Goal: Information Seeking & Learning: Understand process/instructions

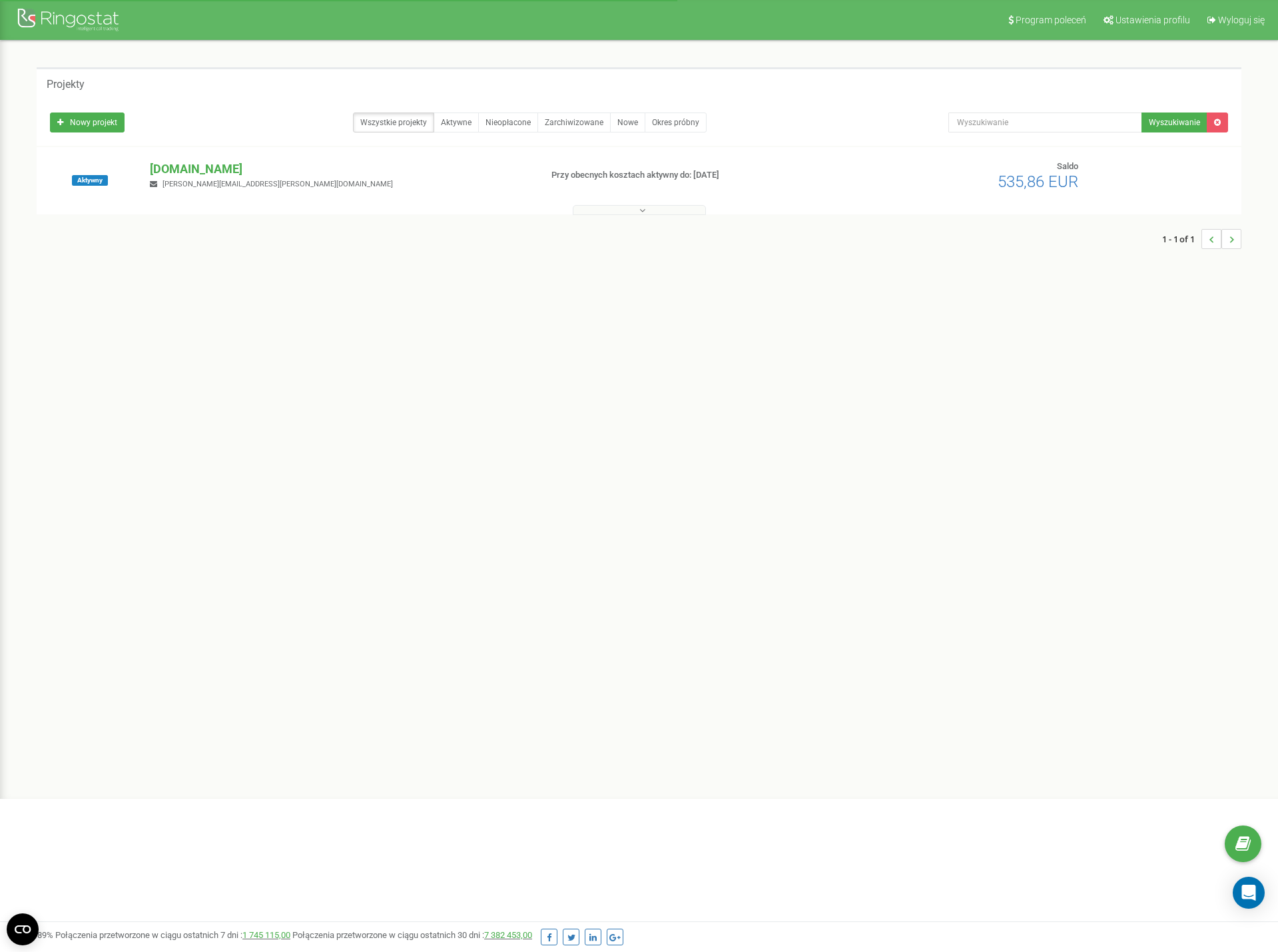
click at [218, 167] on p "[DOMAIN_NAME]" at bounding box center [339, 169] width 379 height 17
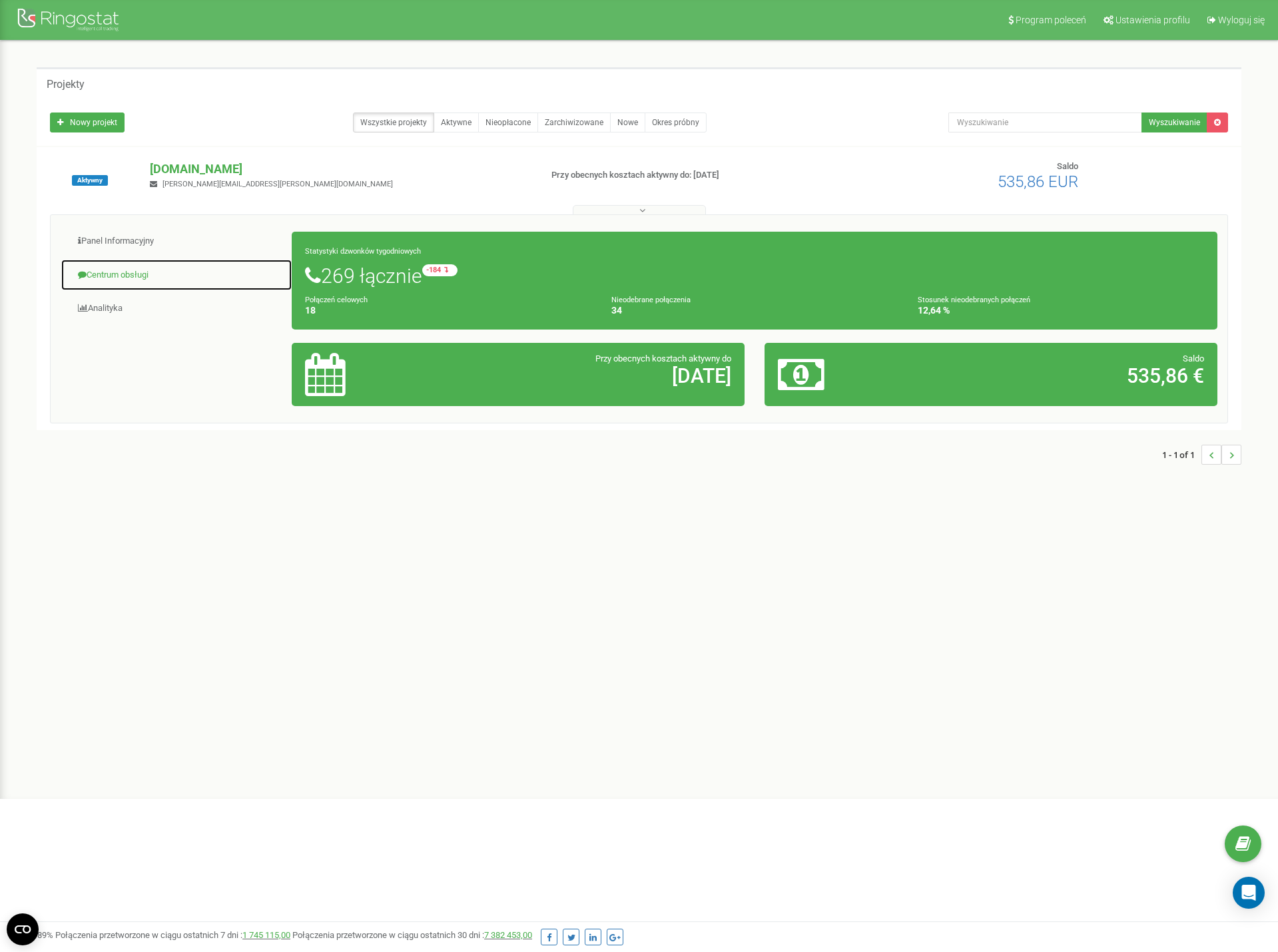
drag, startPoint x: 115, startPoint y: 280, endPoint x: 127, endPoint y: 289, distance: 15.0
click at [115, 280] on link "Centrum obsługi" at bounding box center [176, 275] width 232 height 32
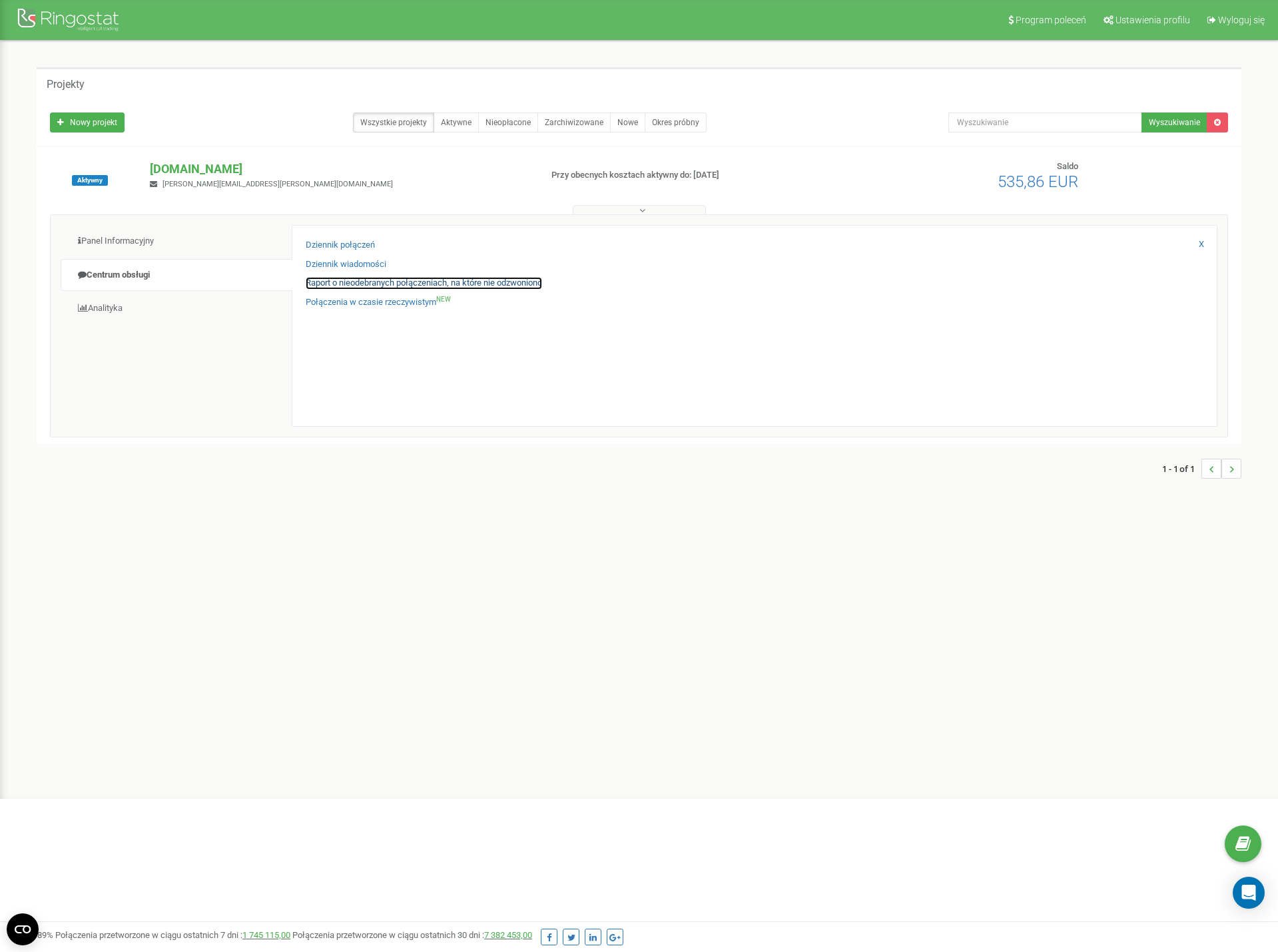
click at [395, 285] on link "Raport o nieodebranych połączeniach, na które nie odzwoniono" at bounding box center [423, 283] width 236 height 13
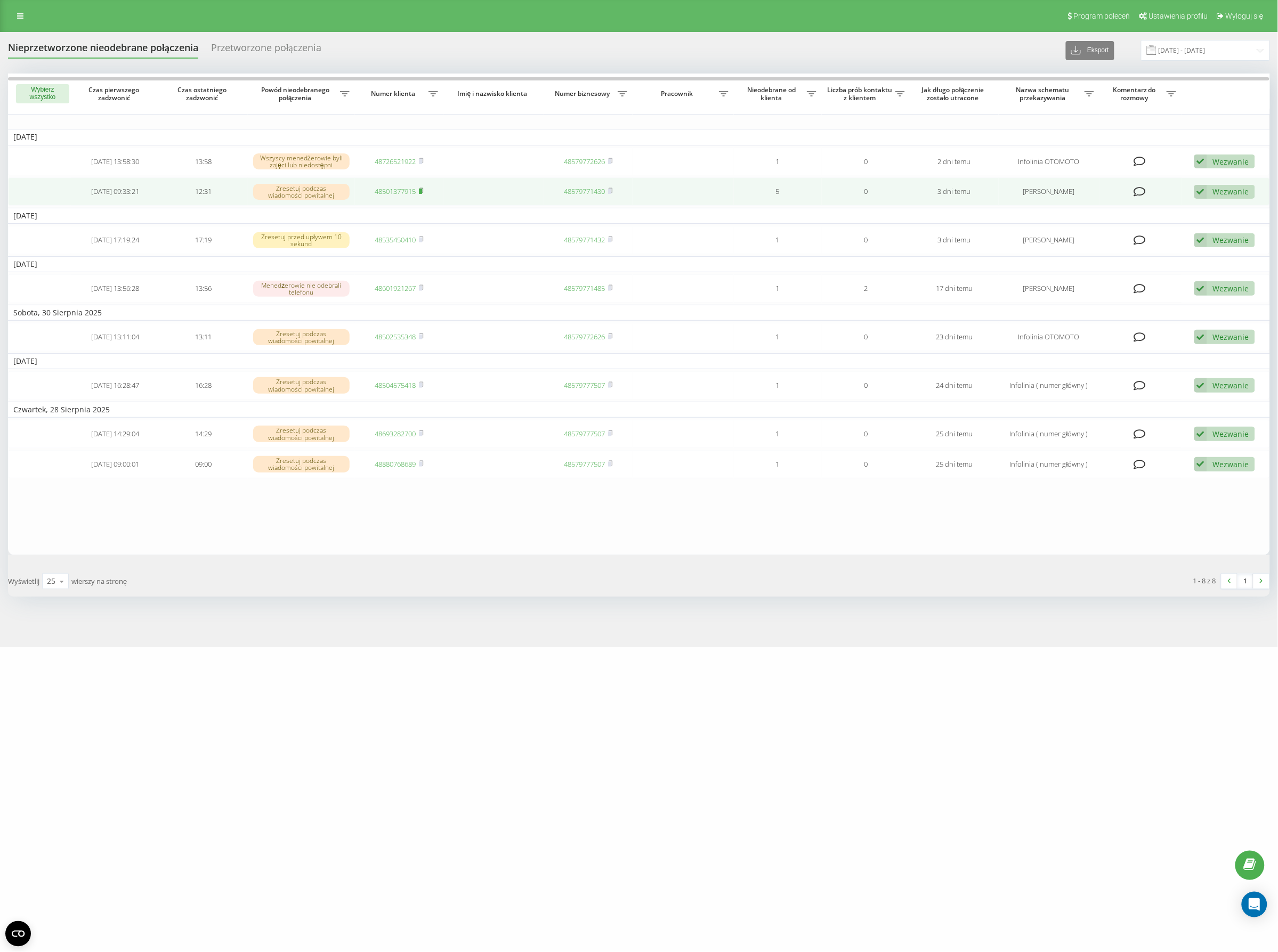
click at [423, 189] on icon at bounding box center [422, 191] width 5 height 7
